Goal: Transaction & Acquisition: Obtain resource

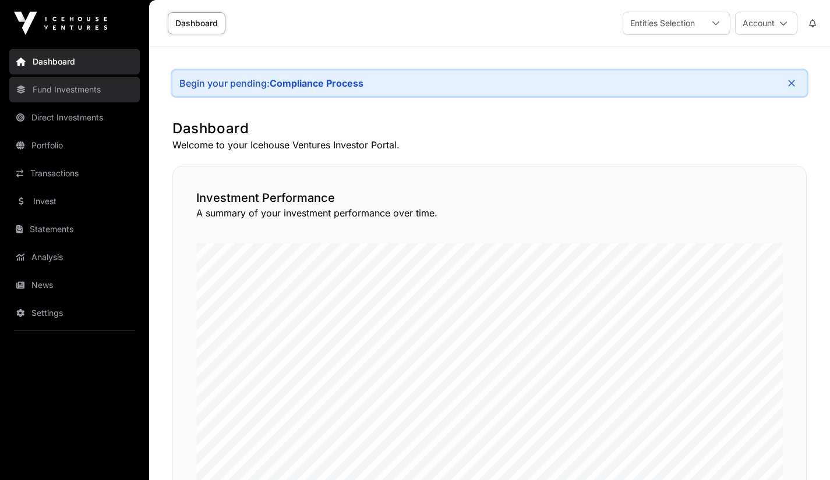
click at [59, 88] on link "Fund Investments" at bounding box center [74, 90] width 130 height 26
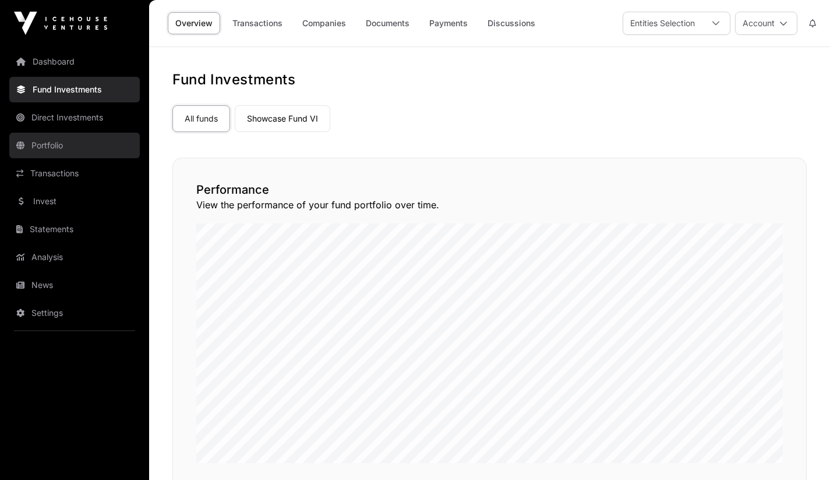
click at [46, 143] on link "Portfolio" at bounding box center [74, 146] width 130 height 26
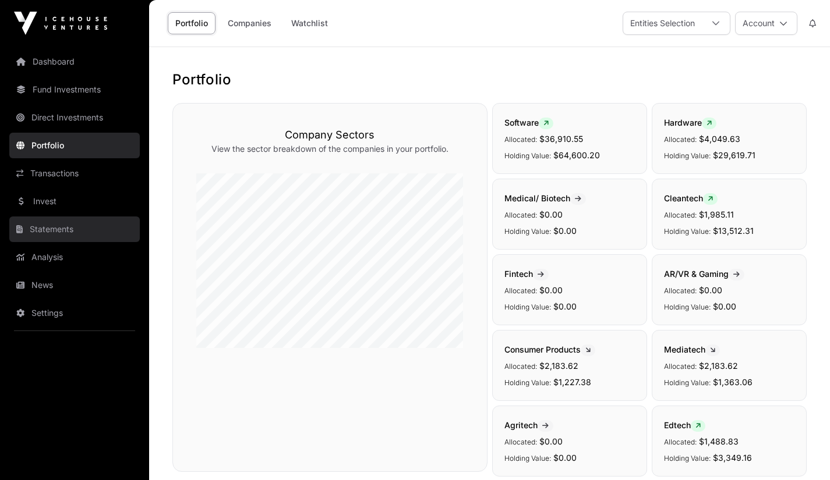
click at [52, 230] on link "Statements" at bounding box center [74, 230] width 130 height 26
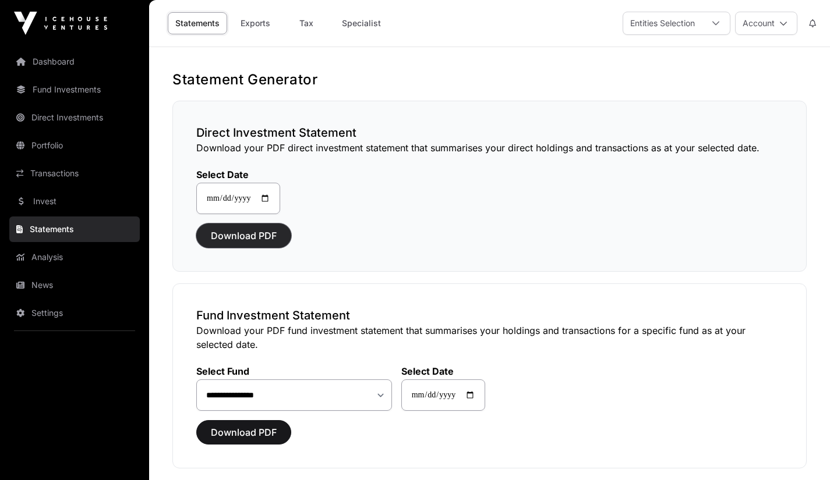
click at [242, 235] on span "Download PDF" at bounding box center [244, 236] width 66 height 14
click at [257, 426] on span "Download PDF" at bounding box center [244, 433] width 66 height 14
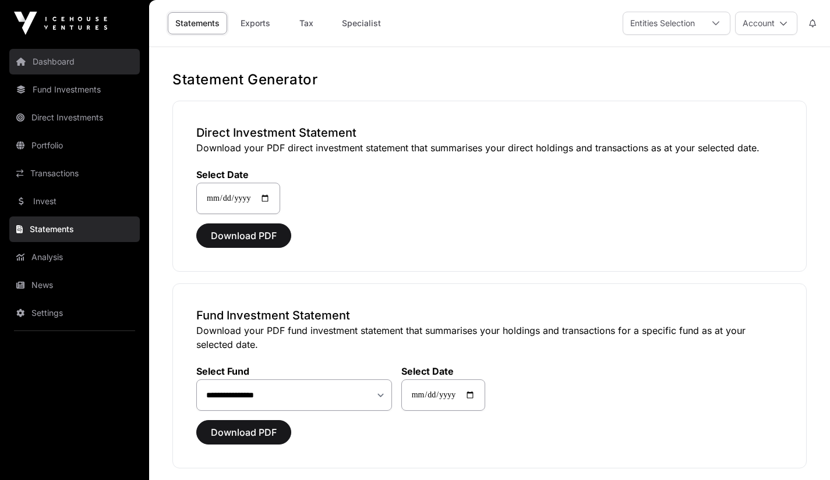
click at [55, 56] on link "Dashboard" at bounding box center [74, 62] width 130 height 26
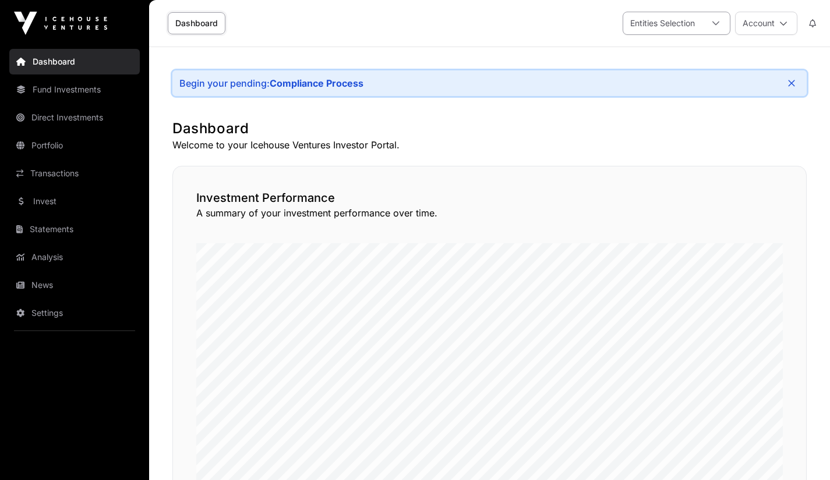
click at [702, 20] on div at bounding box center [716, 23] width 28 height 22
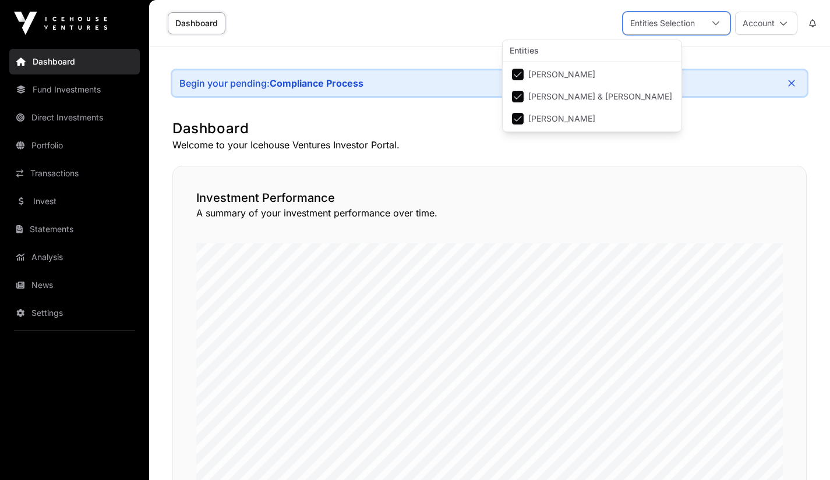
scroll to position [12, 8]
click at [704, 20] on div at bounding box center [716, 23] width 28 height 22
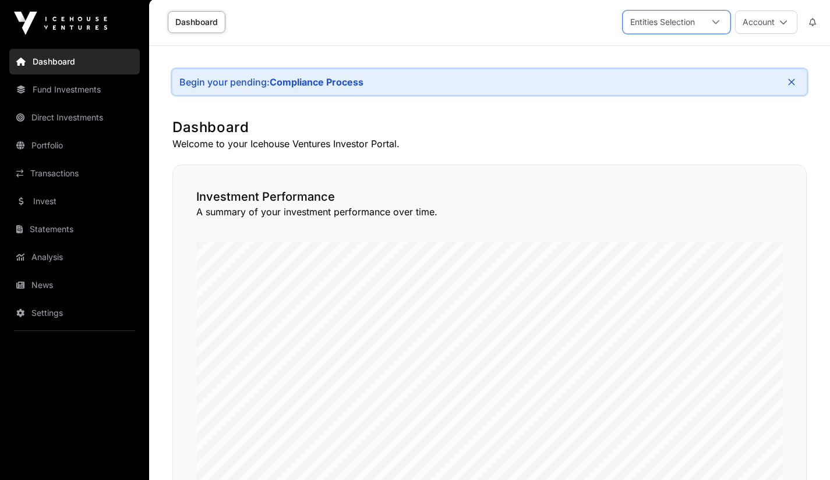
scroll to position [0, 0]
